Goal: Information Seeking & Learning: Learn about a topic

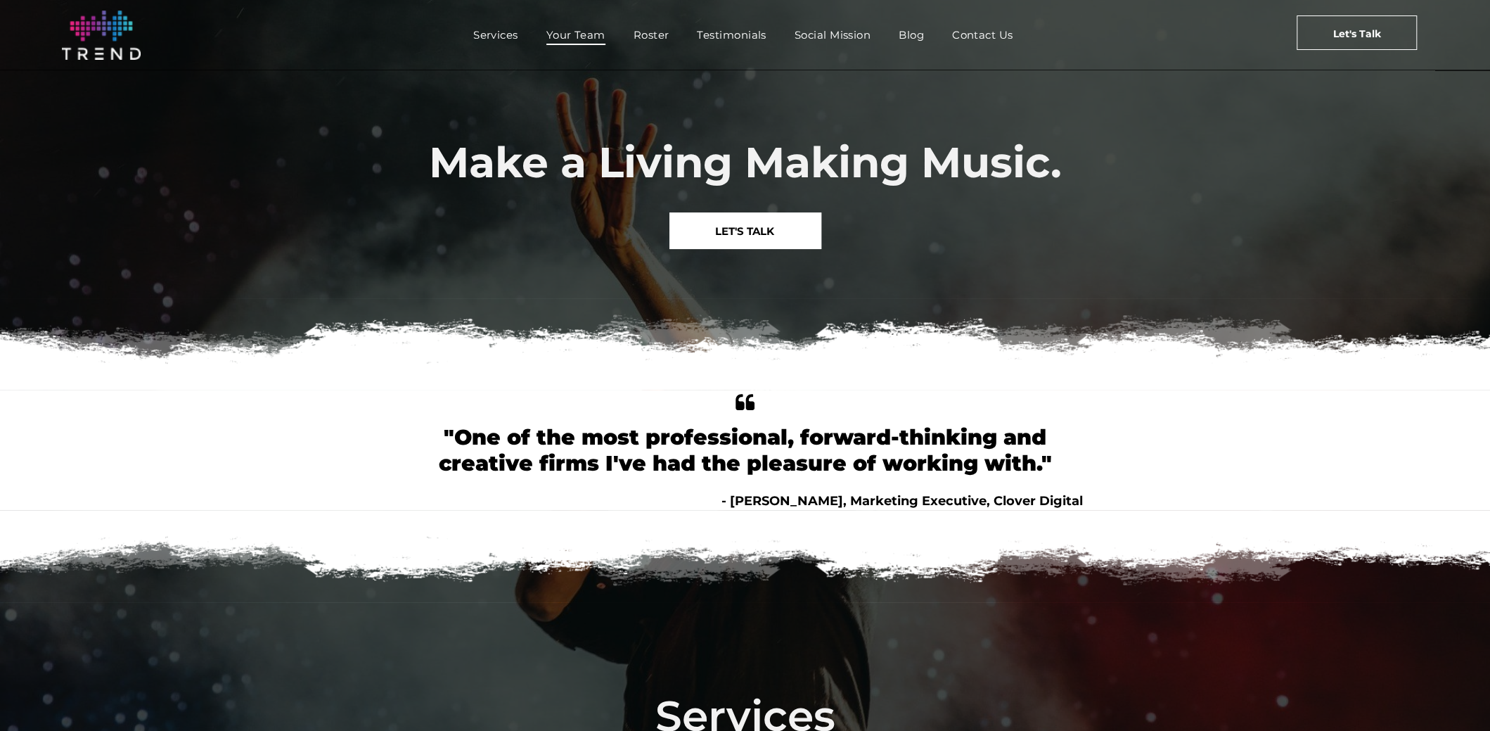
click at [567, 31] on span "Your Team" at bounding box center [575, 35] width 59 height 20
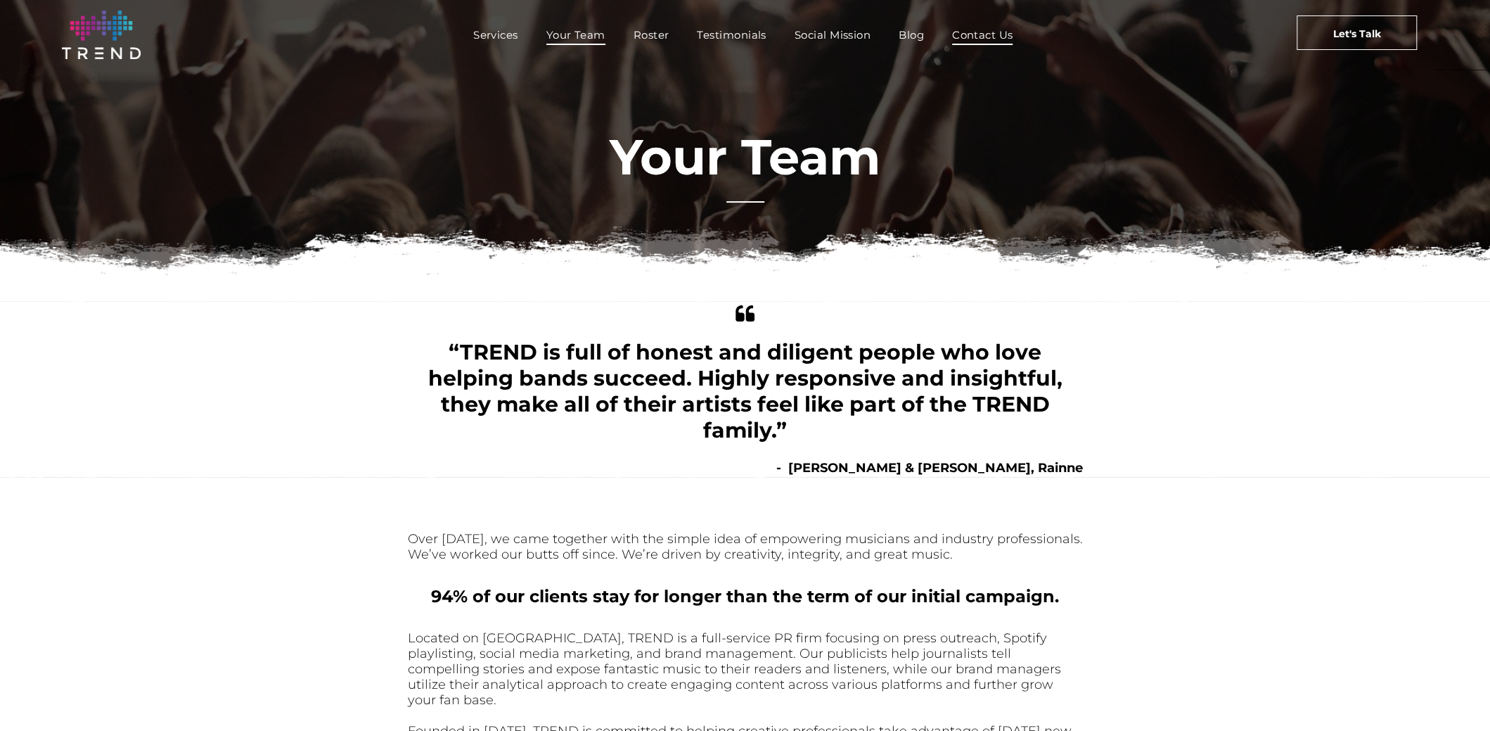
click at [983, 33] on span "Contact Us" at bounding box center [982, 35] width 61 height 20
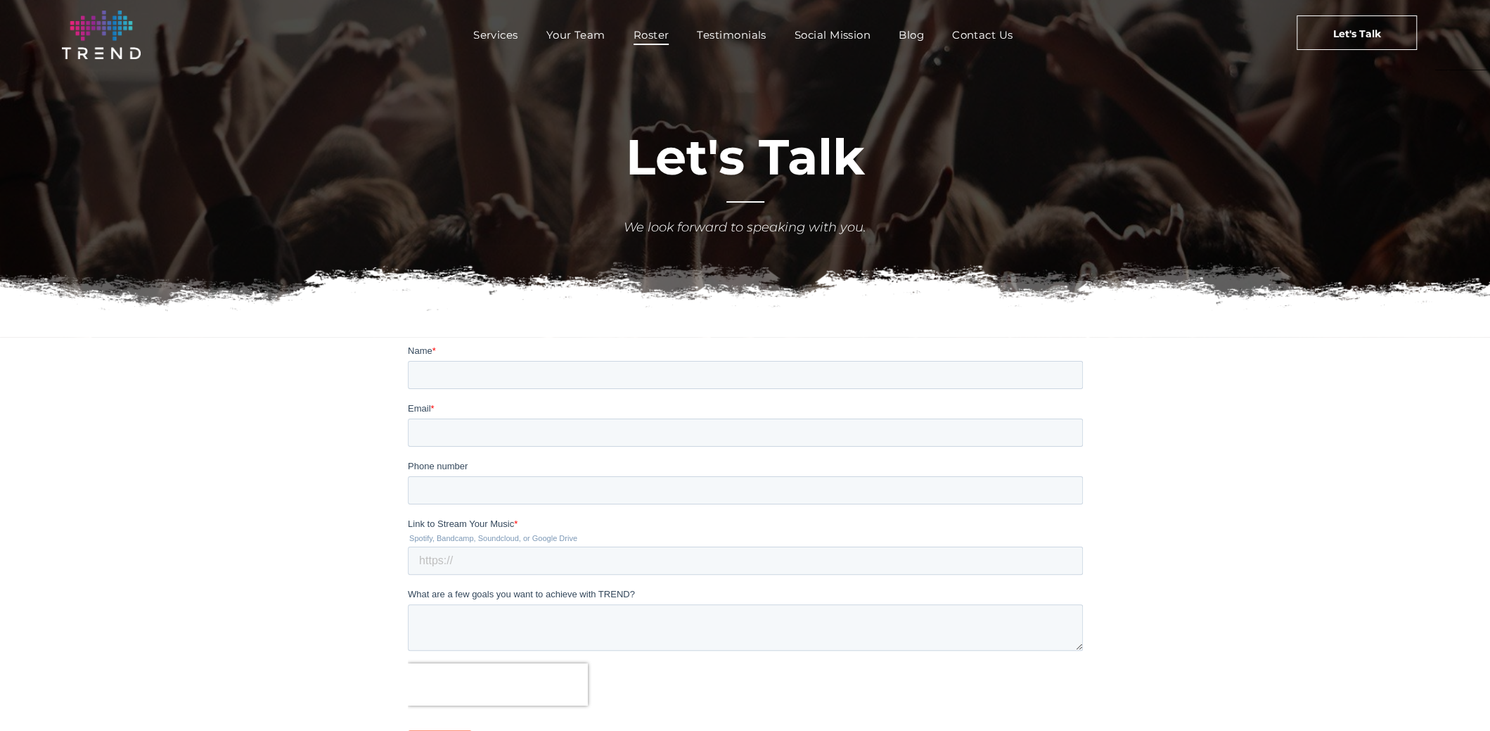
click at [655, 30] on span "Roster" at bounding box center [652, 35] width 36 height 20
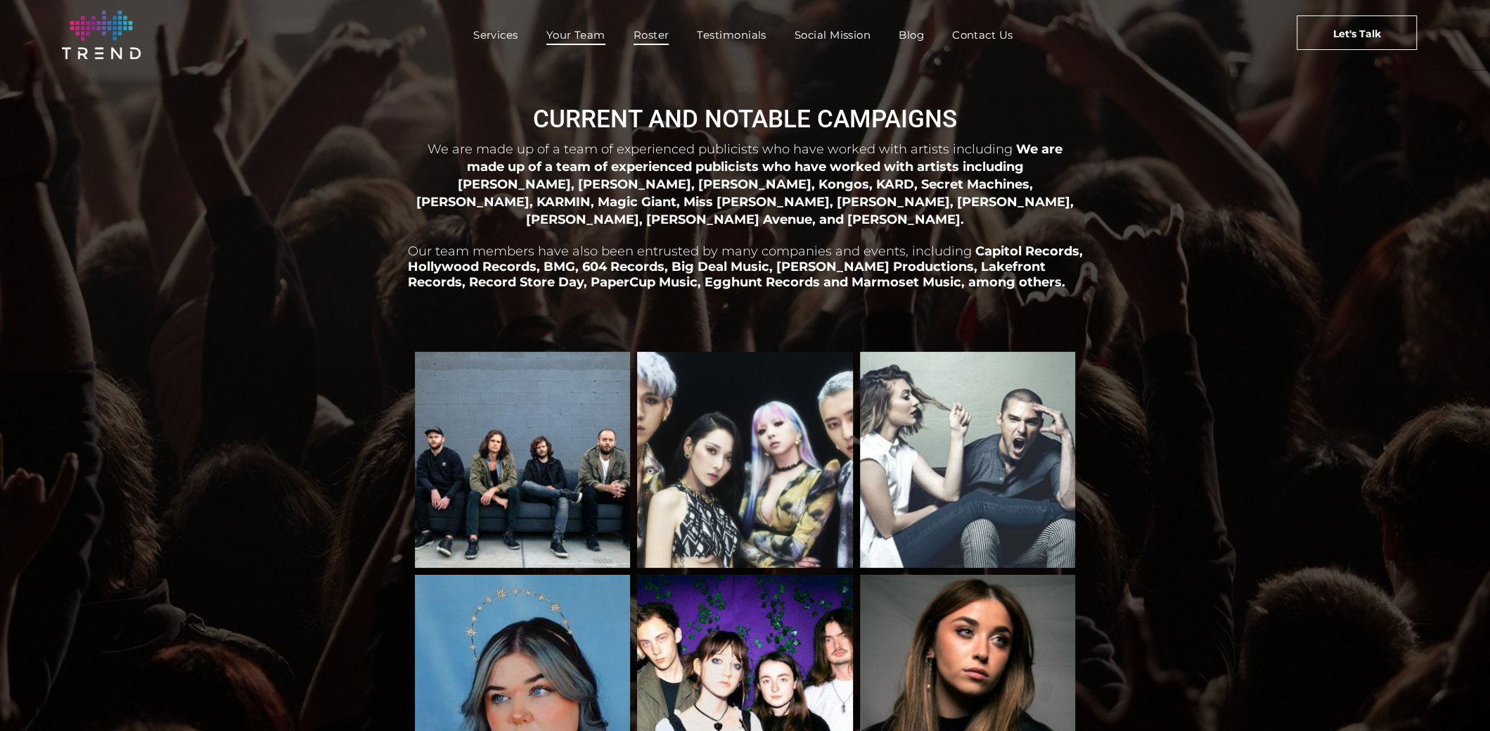
click at [576, 36] on span "Your Team" at bounding box center [575, 35] width 59 height 20
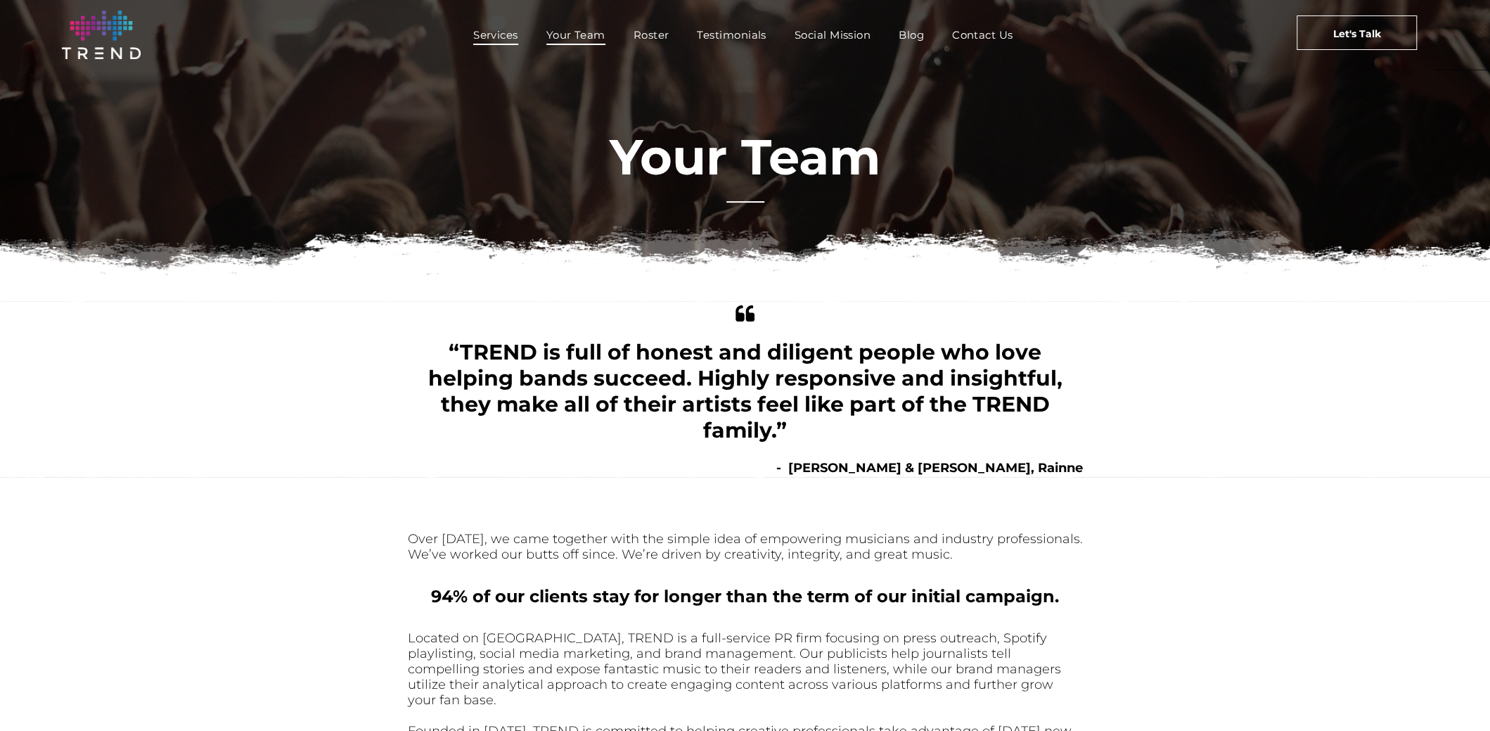
click at [499, 32] on span "Services" at bounding box center [495, 35] width 45 height 20
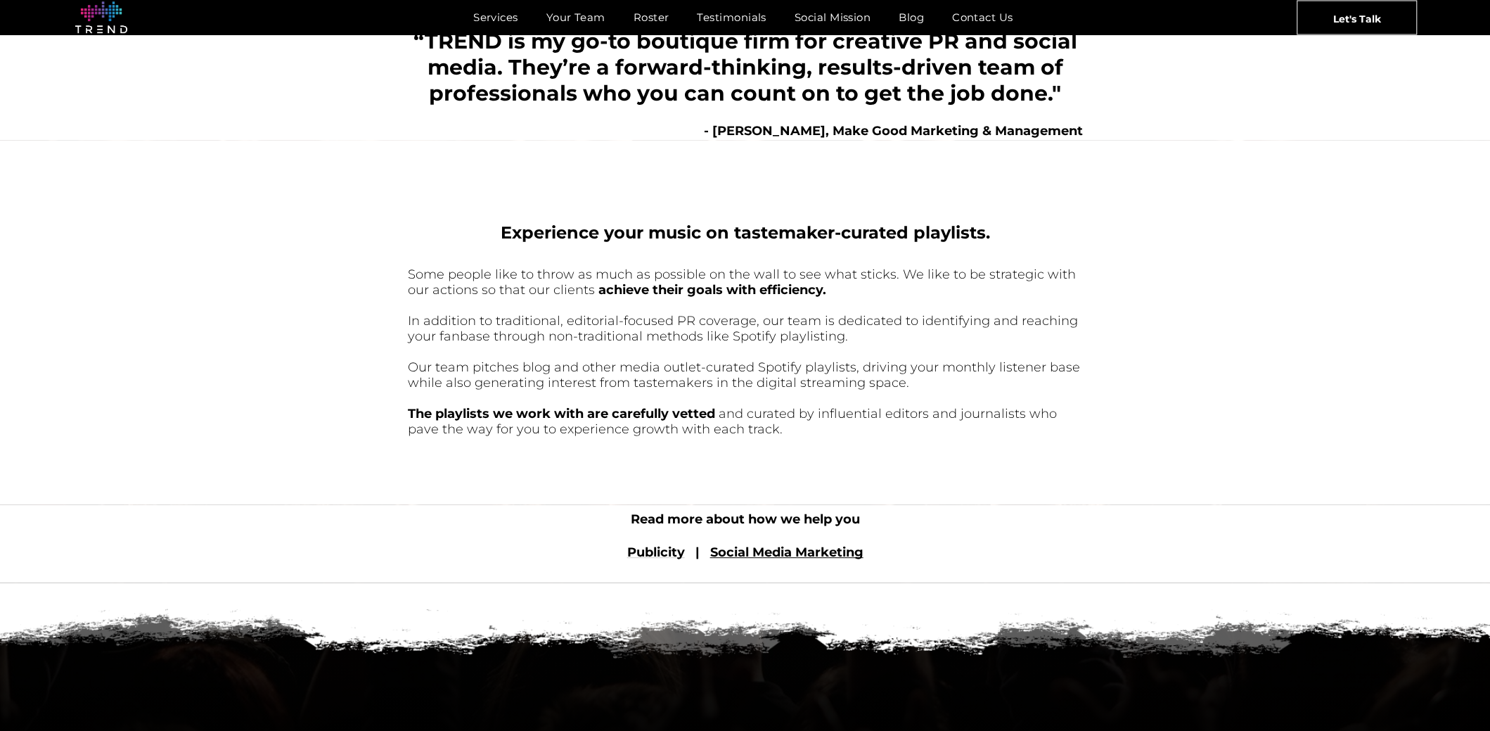
scroll to position [422, 0]
